Goal: Transaction & Acquisition: Purchase product/service

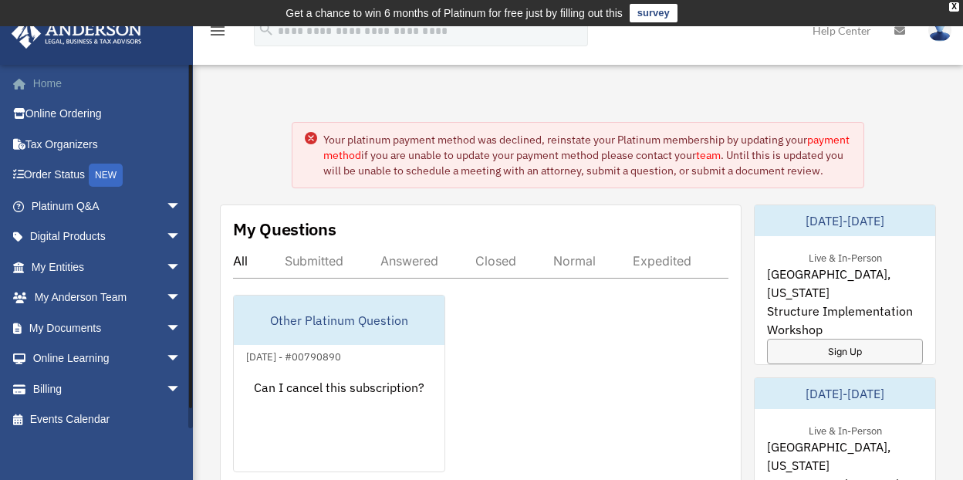
click at [41, 73] on link "Home" at bounding box center [108, 83] width 194 height 31
click at [166, 275] on span "arrow_drop_down" at bounding box center [181, 267] width 31 height 32
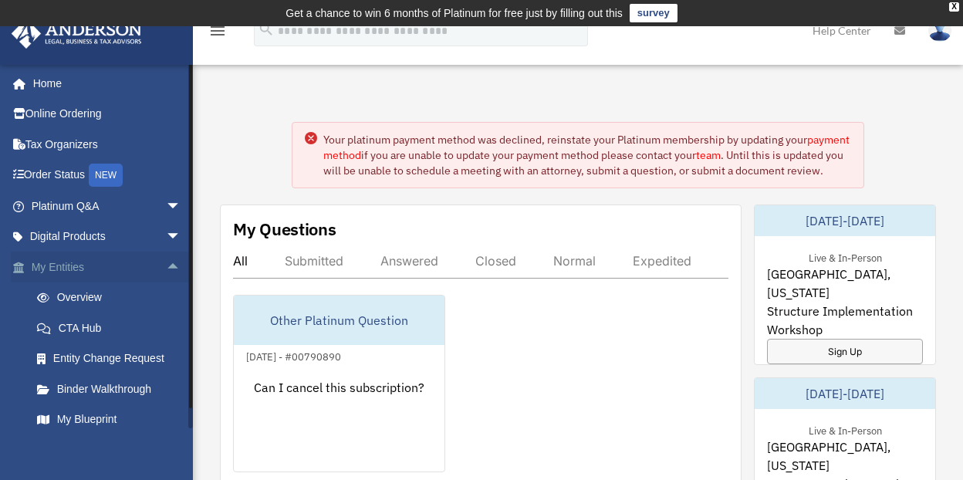
click at [166, 271] on span "arrow_drop_up" at bounding box center [181, 267] width 31 height 32
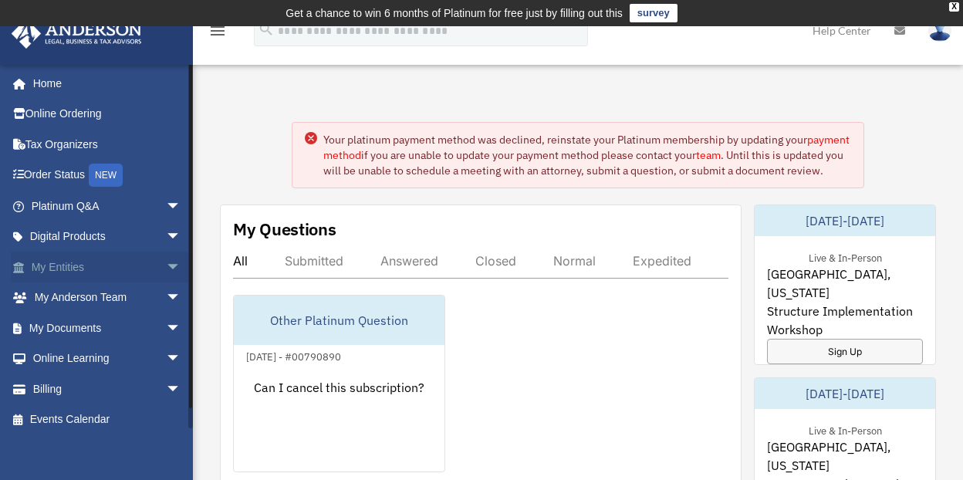
click at [166, 271] on span "arrow_drop_down" at bounding box center [181, 267] width 31 height 32
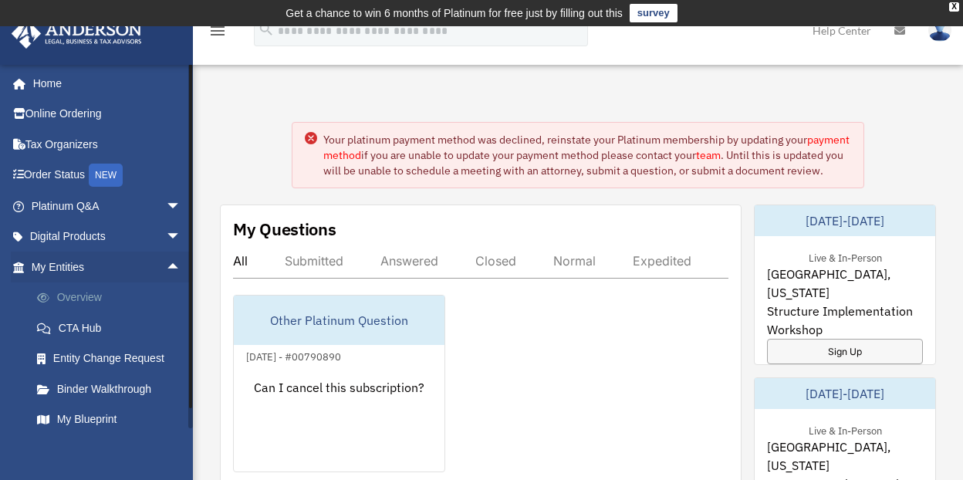
click at [113, 295] on link "Overview" at bounding box center [113, 297] width 183 height 31
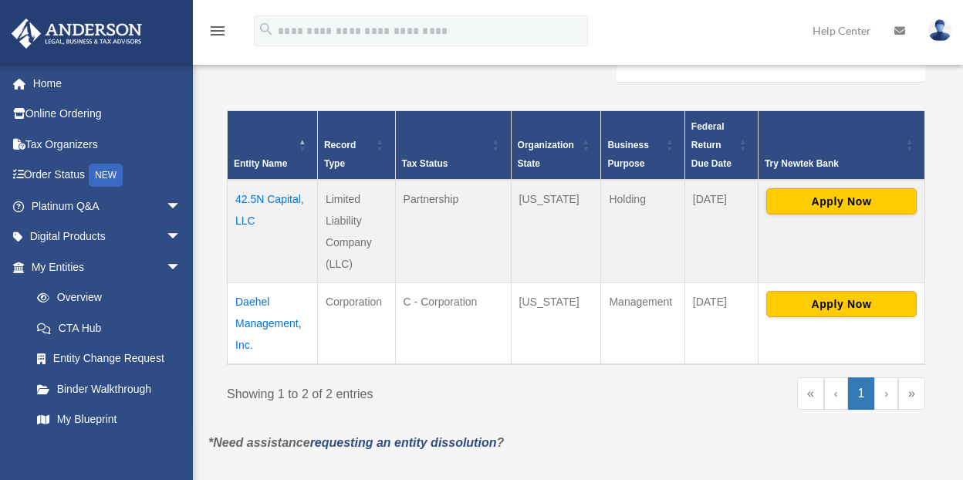
scroll to position [334, 0]
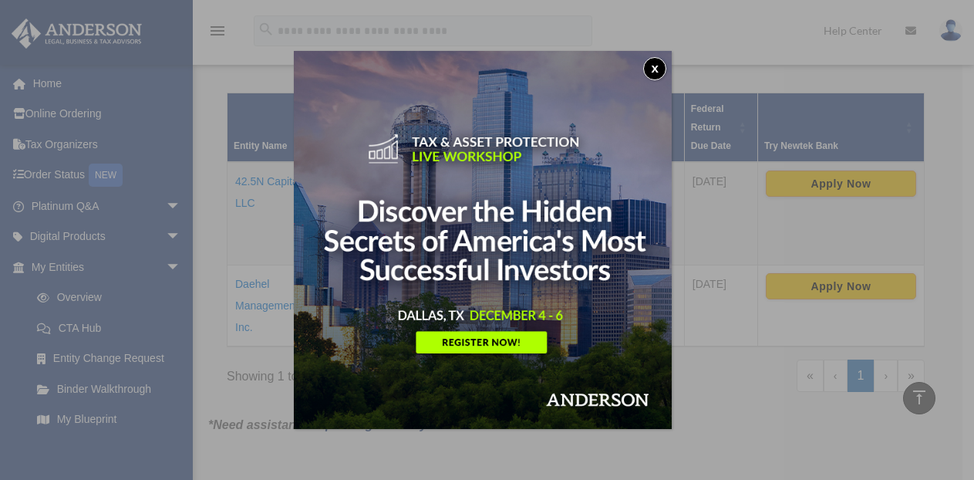
click at [664, 69] on button "x" at bounding box center [654, 68] width 23 height 23
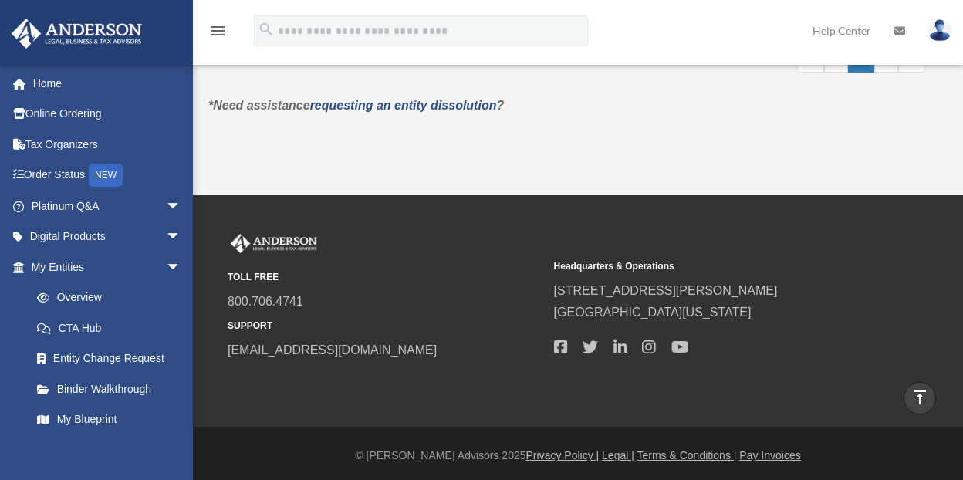
scroll to position [658, 0]
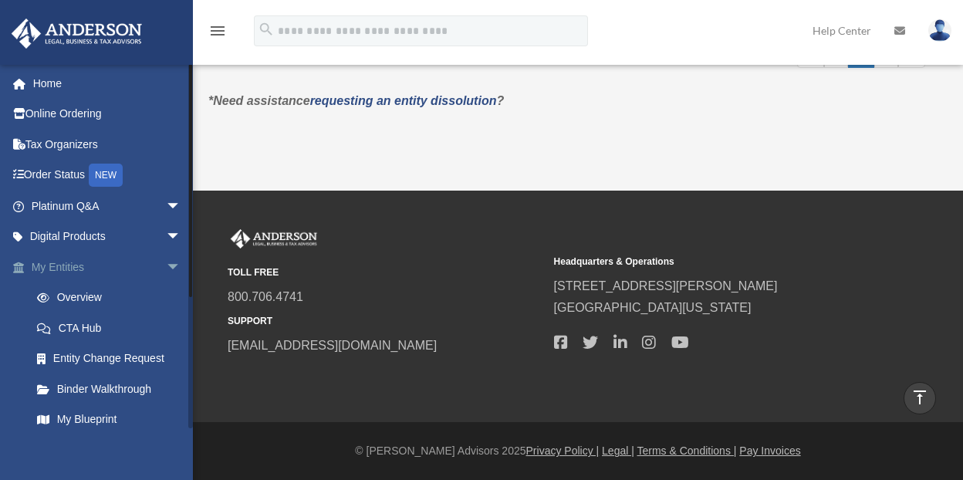
click at [166, 265] on span "arrow_drop_down" at bounding box center [181, 267] width 31 height 32
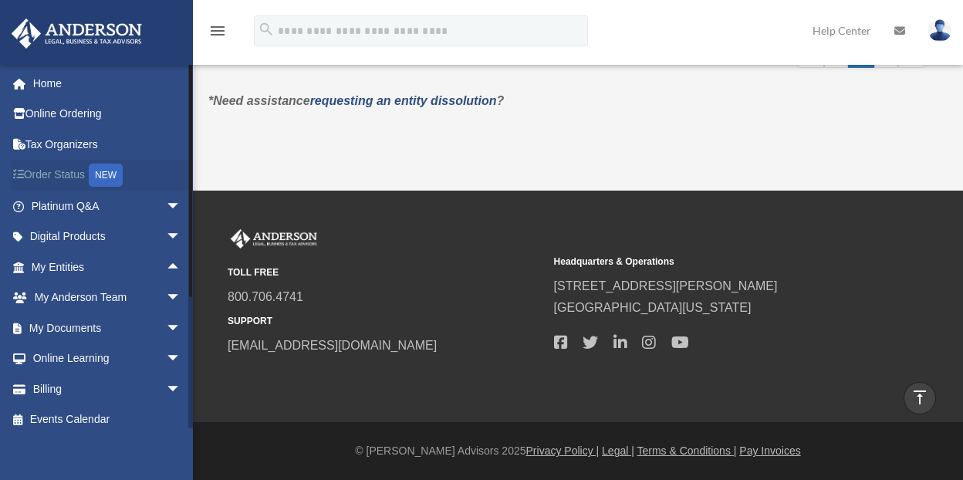
click at [66, 178] on link "Order Status NEW" at bounding box center [108, 176] width 194 height 32
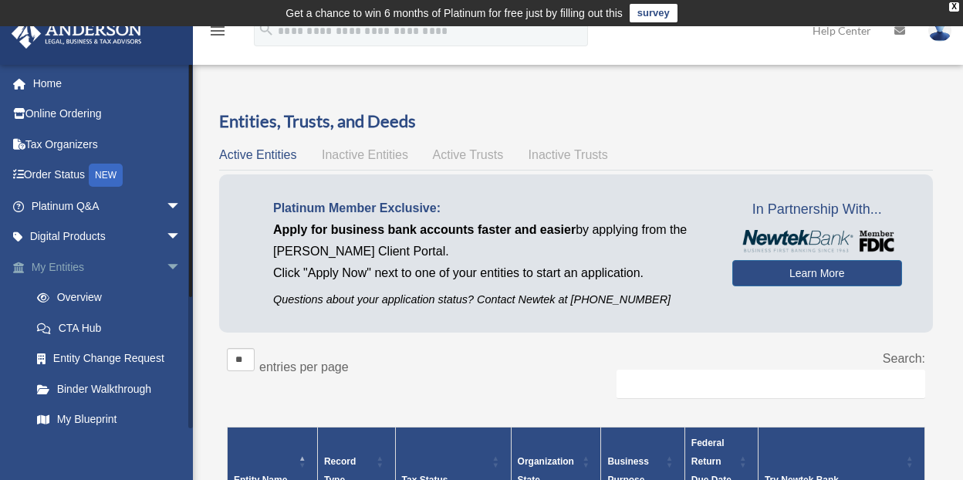
click at [166, 262] on span "arrow_drop_down" at bounding box center [181, 267] width 31 height 32
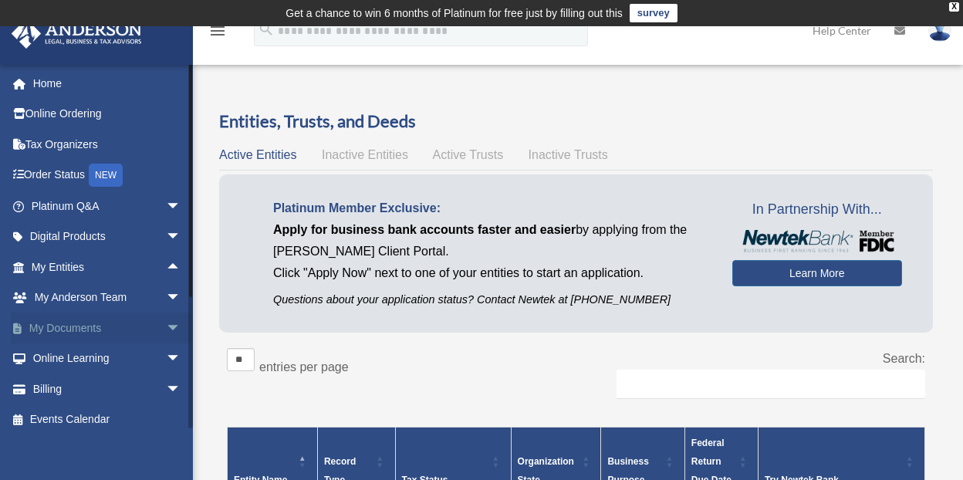
click at [166, 325] on span "arrow_drop_down" at bounding box center [181, 328] width 31 height 32
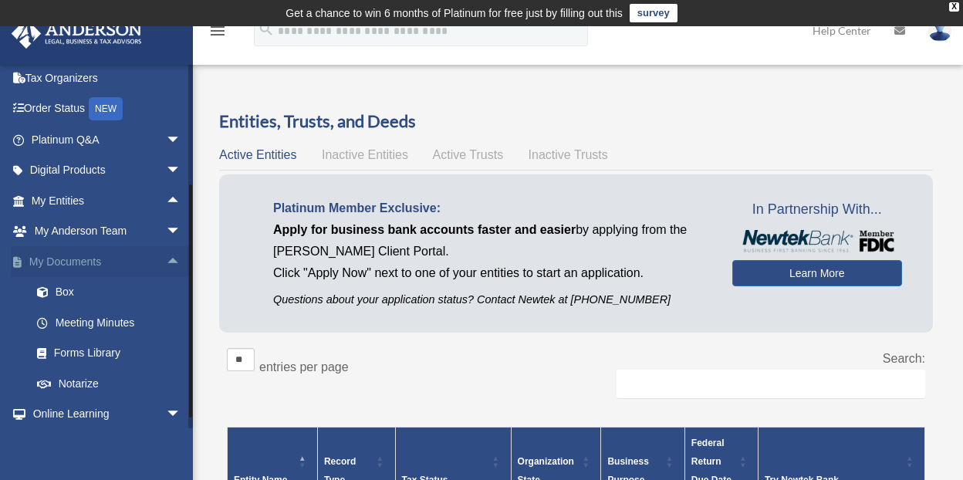
scroll to position [132, 0]
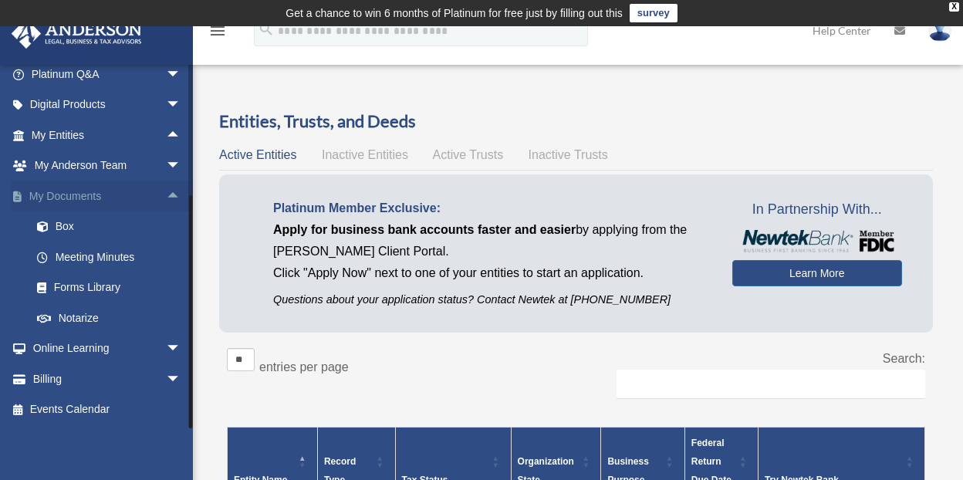
click at [167, 190] on span "arrow_drop_up" at bounding box center [181, 197] width 31 height 32
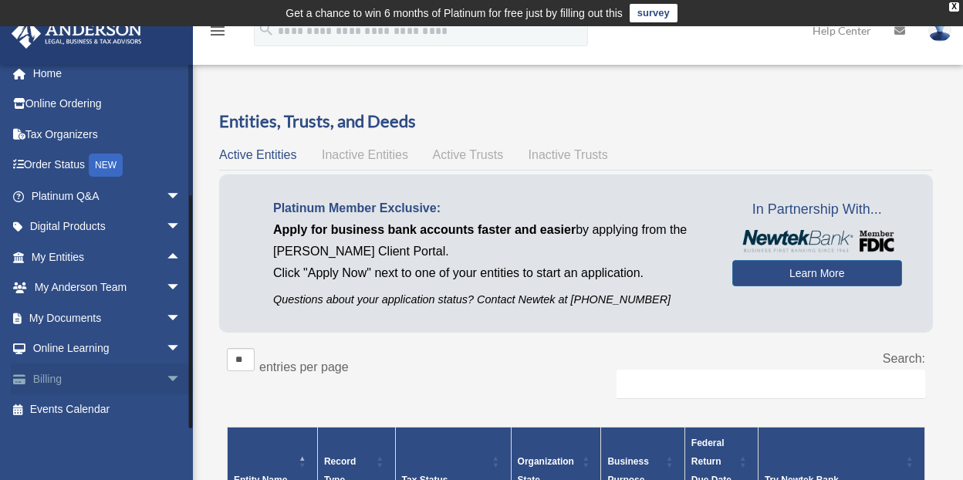
click at [166, 370] on span "arrow_drop_down" at bounding box center [181, 379] width 31 height 32
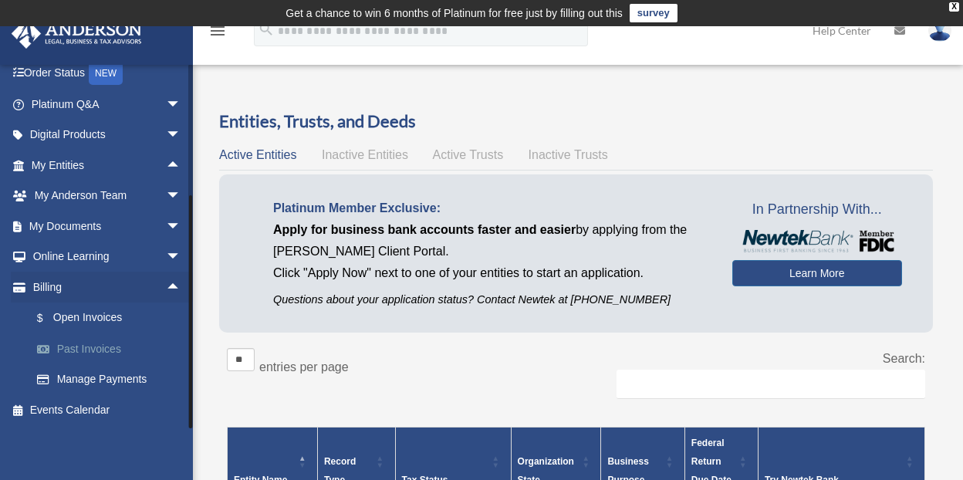
scroll to position [103, 0]
click at [103, 319] on link "$ Open Invoices" at bounding box center [113, 318] width 183 height 32
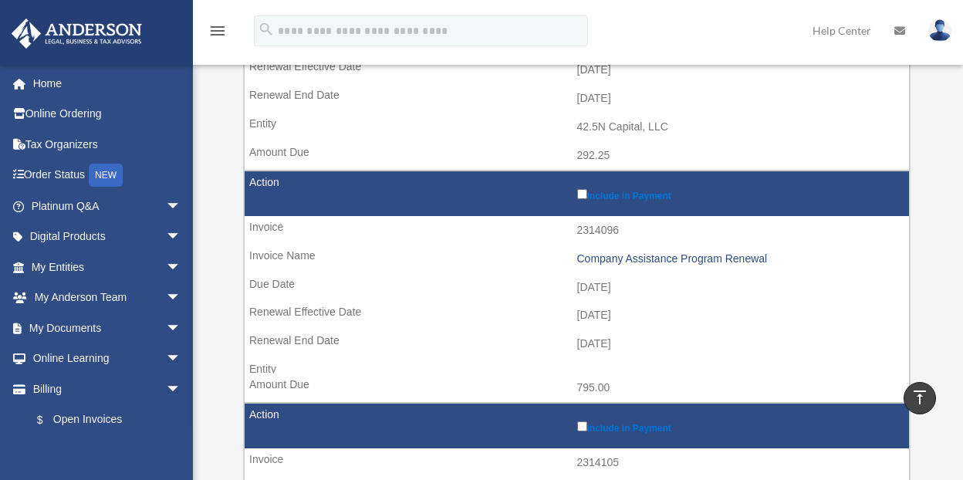
scroll to position [463, 0]
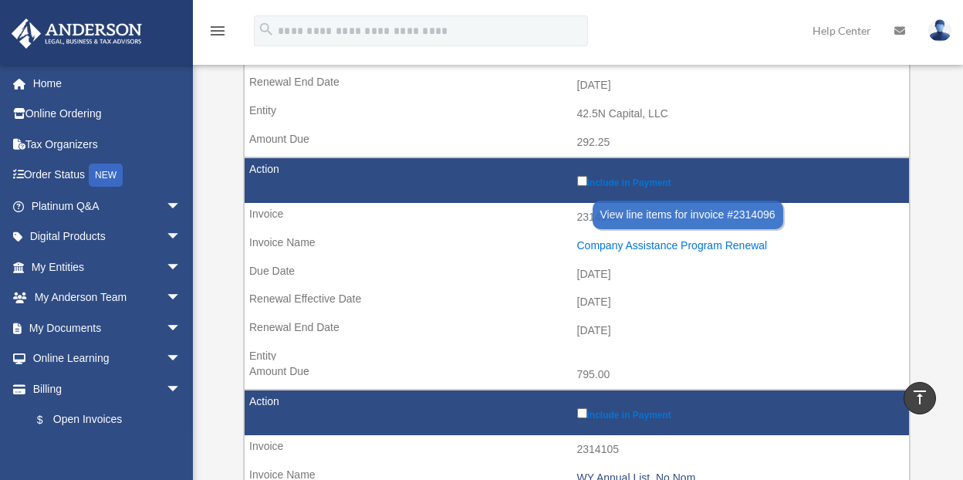
click at [609, 244] on div "Company Assistance Program Renewal" at bounding box center [739, 245] width 325 height 13
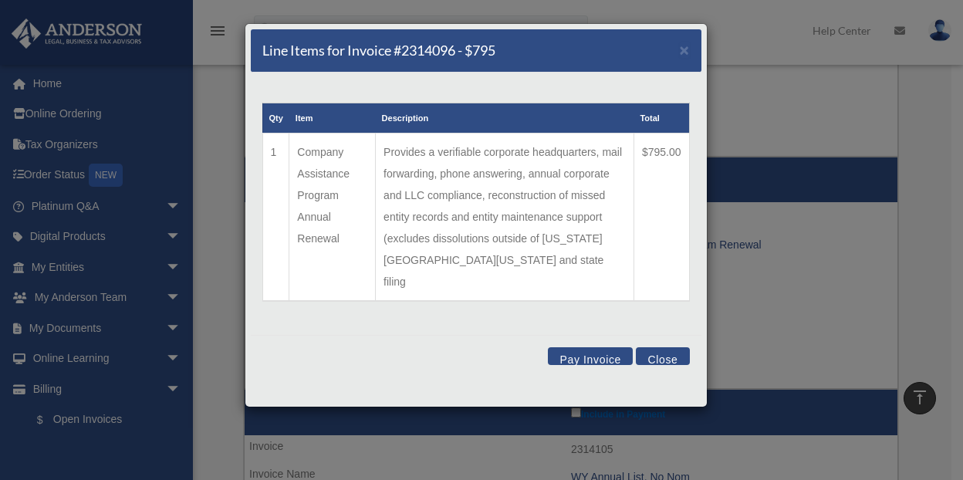
scroll to position [540, 0]
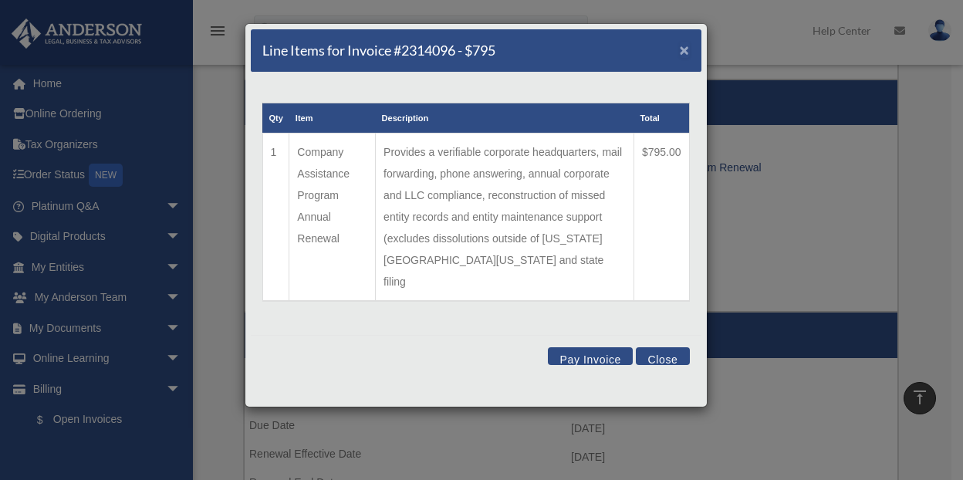
click at [687, 50] on span "×" at bounding box center [685, 50] width 10 height 18
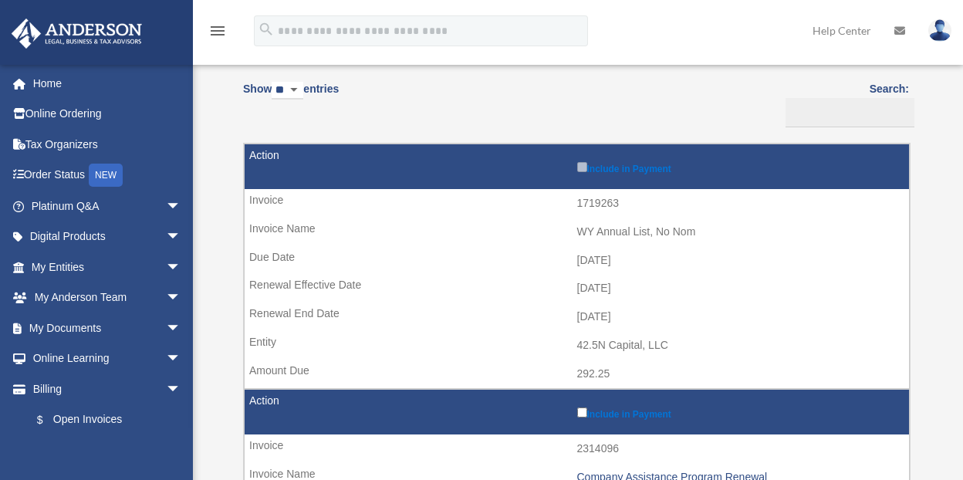
scroll to position [463, 0]
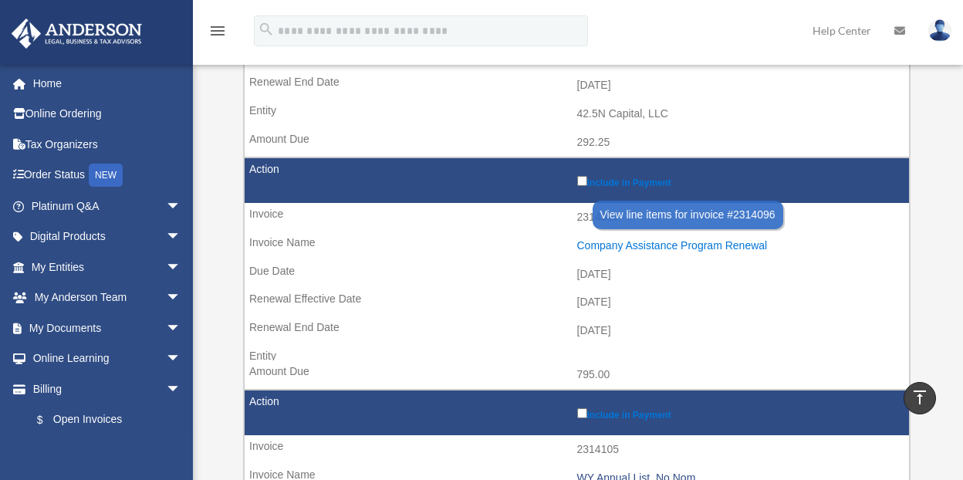
click at [662, 249] on div "Company Assistance Program Renewal" at bounding box center [739, 245] width 325 height 13
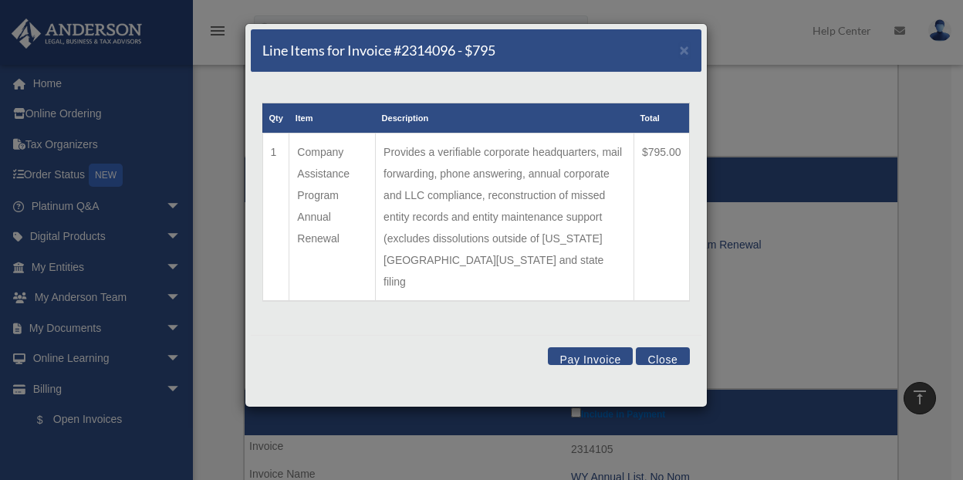
click at [595, 347] on button "Pay Invoice" at bounding box center [590, 356] width 85 height 18
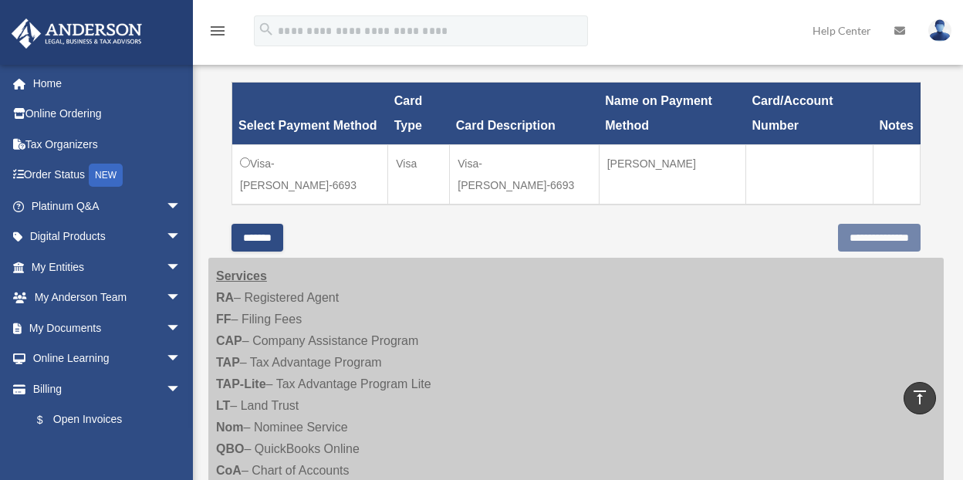
scroll to position [586, 0]
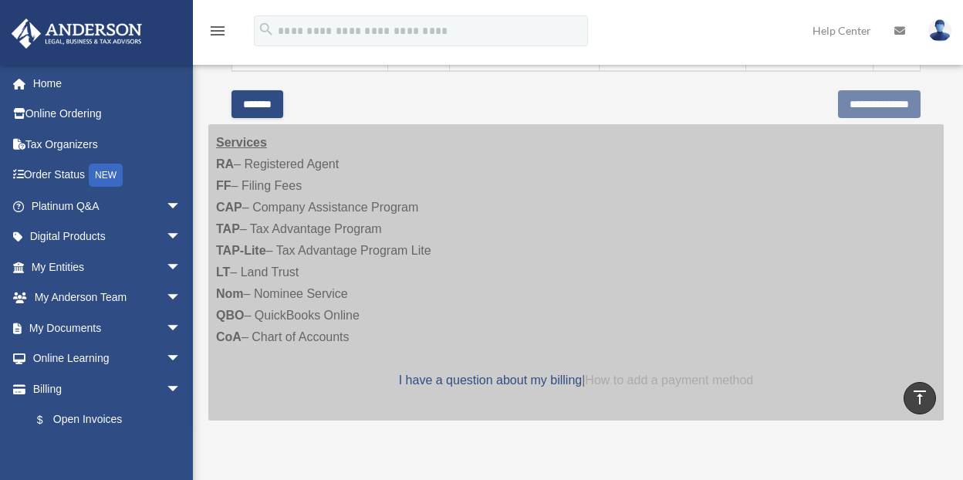
click at [643, 383] on link "How to add a payment method" at bounding box center [669, 379] width 168 height 13
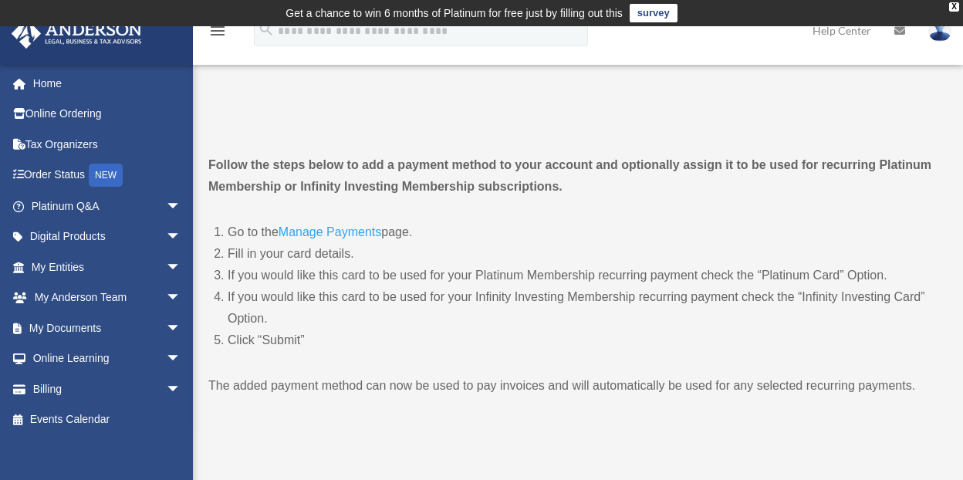
click at [358, 227] on link "Manage Payments" at bounding box center [329, 235] width 103 height 21
